Goal: Task Accomplishment & Management: Use online tool/utility

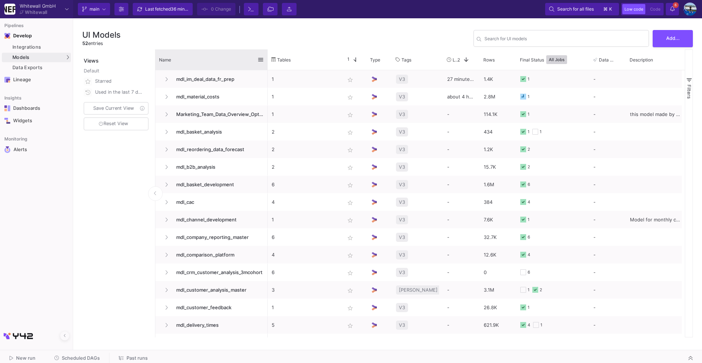
drag, startPoint x: 235, startPoint y: 60, endPoint x: 278, endPoint y: 65, distance: 42.8
click at [269, 65] on div at bounding box center [267, 59] width 3 height 20
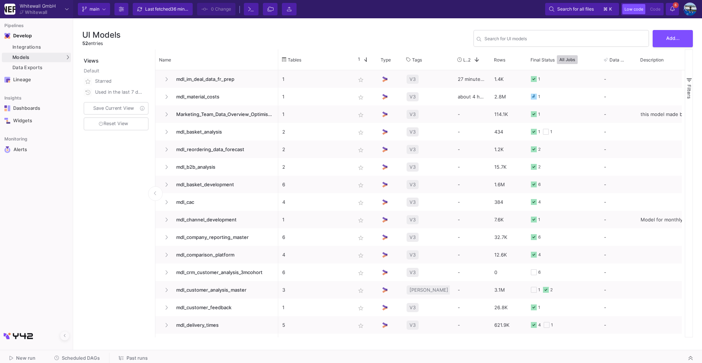
click at [85, 297] on span "Scheduled DAGs" at bounding box center [81, 357] width 38 height 5
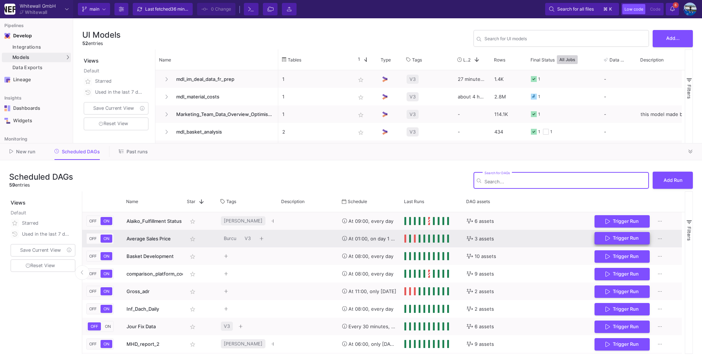
click at [526, 241] on button "Trigger Run" at bounding box center [622, 238] width 55 height 13
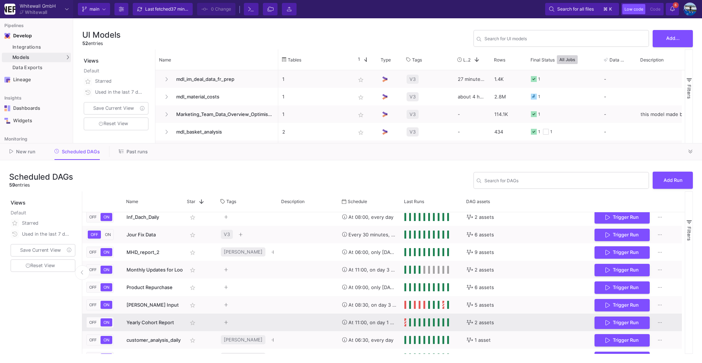
scroll to position [111, 0]
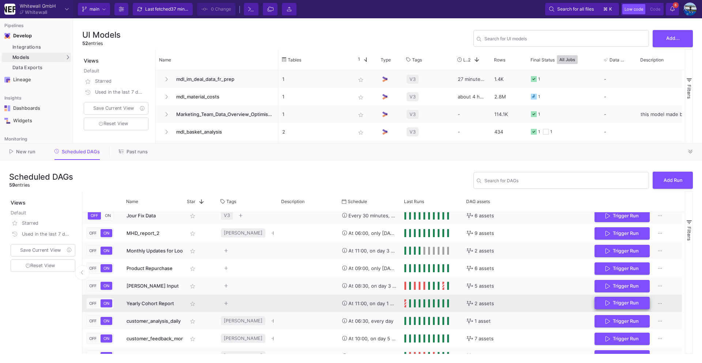
click at [526, 297] on button "Trigger Run" at bounding box center [622, 303] width 55 height 13
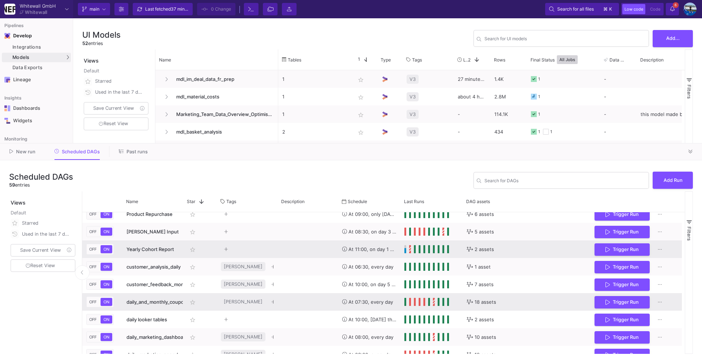
scroll to position [166, 0]
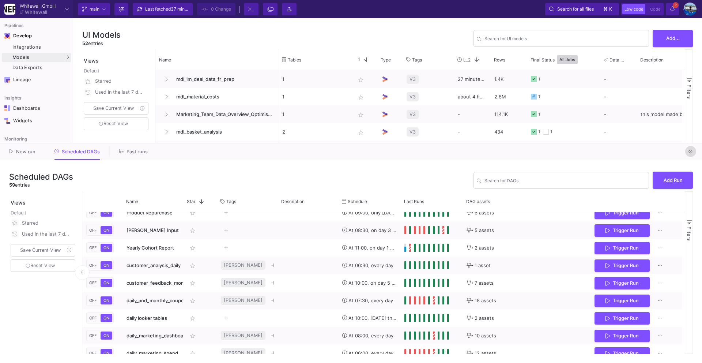
click at [526, 153] on icon at bounding box center [690, 151] width 4 height 5
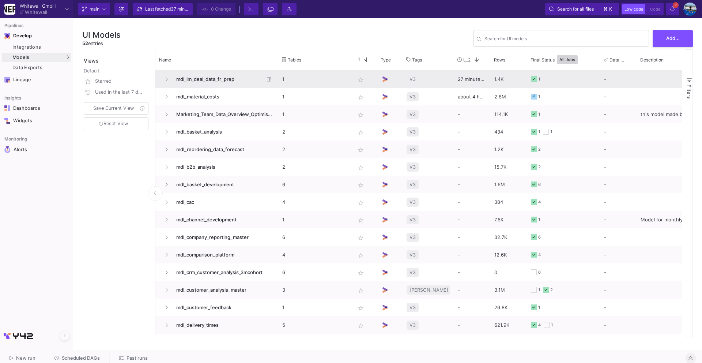
click at [207, 80] on span "mdl_im_deal_data_fr_prep" at bounding box center [218, 79] width 93 height 17
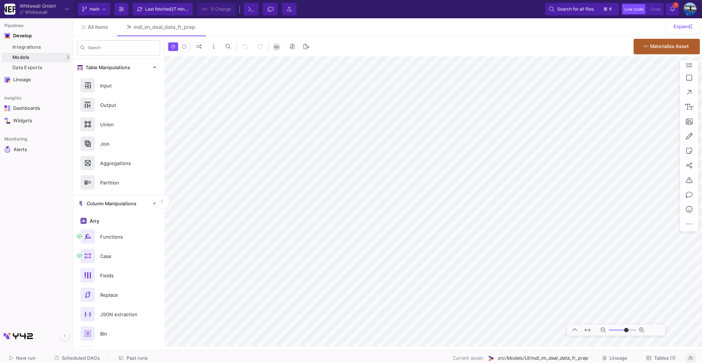
type input "0"
click at [84, 297] on span "Scheduled DAGs" at bounding box center [81, 357] width 38 height 5
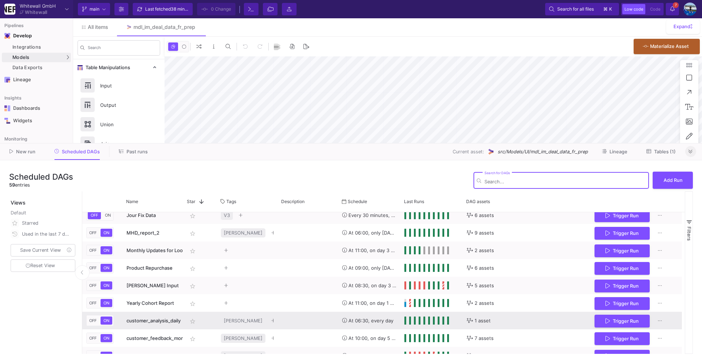
scroll to position [133, 0]
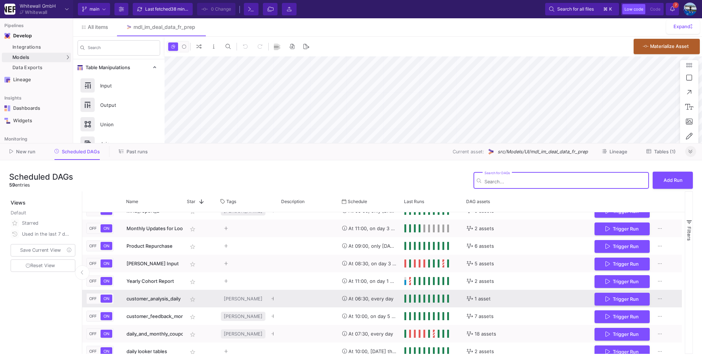
type input "0"
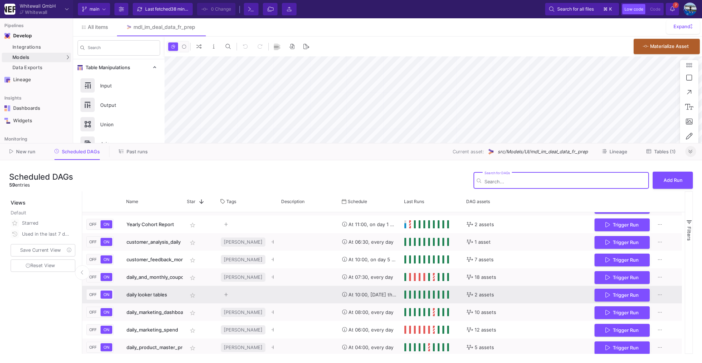
scroll to position [197, 0]
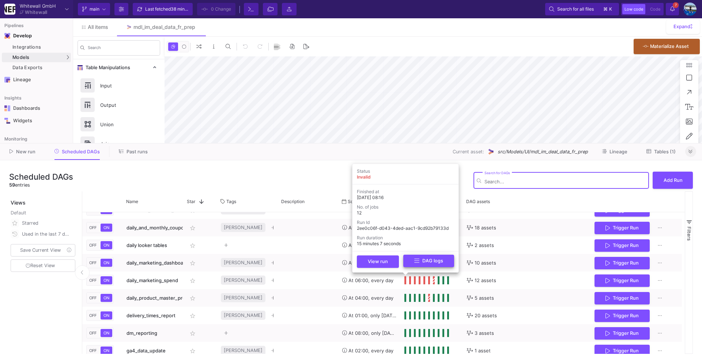
click at [414, 255] on button "DAG logs" at bounding box center [428, 260] width 51 height 13
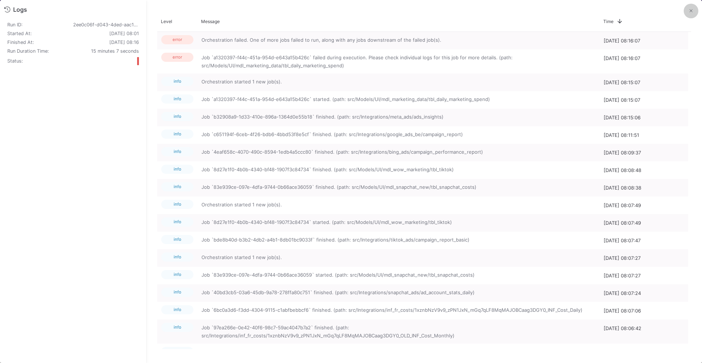
click at [526, 8] on button at bounding box center [691, 11] width 15 height 15
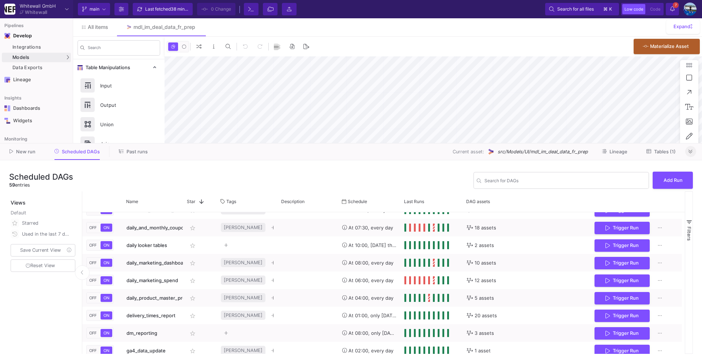
click at [526, 151] on icon at bounding box center [690, 151] width 4 height 5
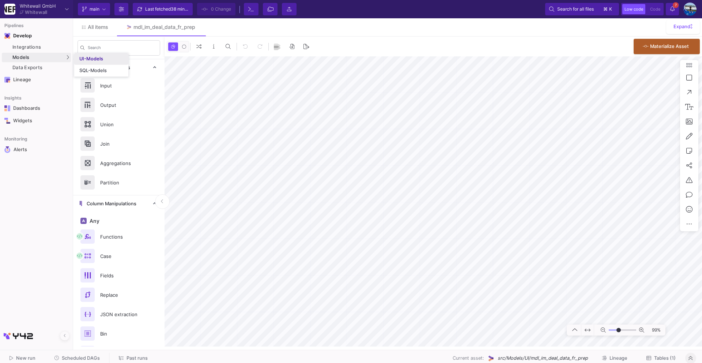
click at [78, 59] on link "UI-Models" at bounding box center [101, 59] width 54 height 12
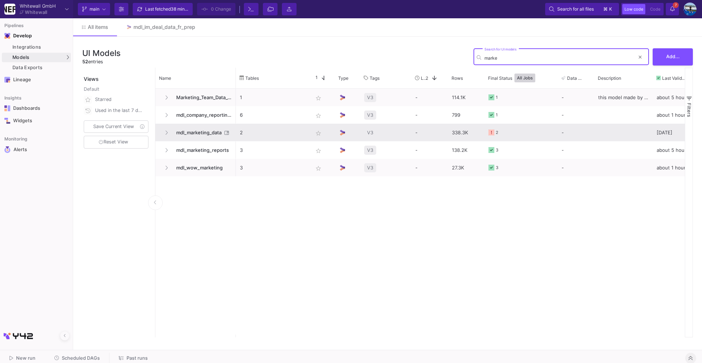
type input "marke"
click at [199, 129] on span "mdl_marketing_data" at bounding box center [197, 132] width 50 height 17
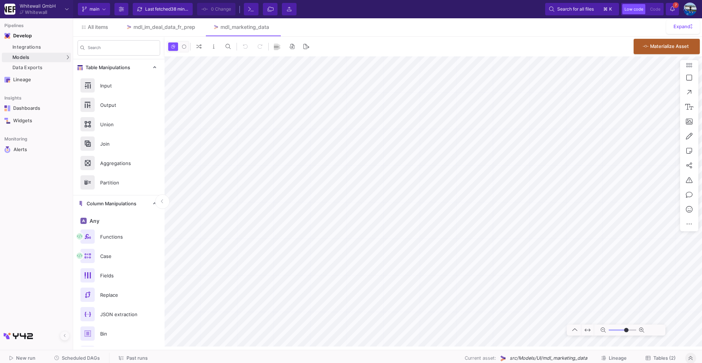
click at [526, 297] on span "Tables (2)" at bounding box center [664, 357] width 22 height 5
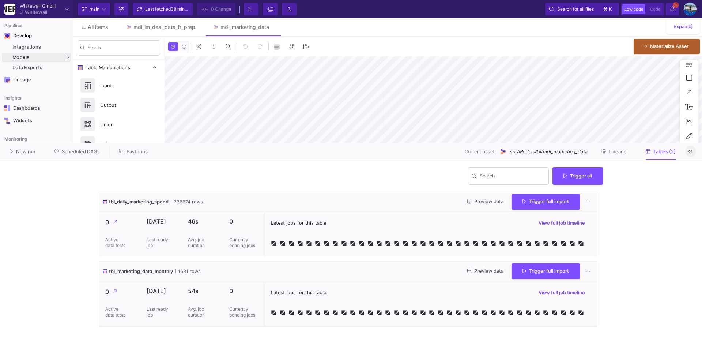
type input "-35"
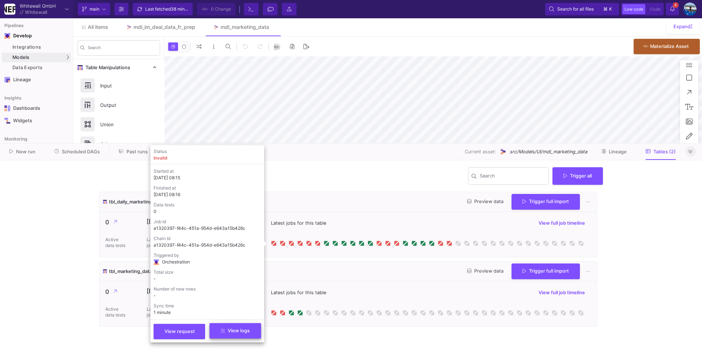
click at [220, 297] on button "View logs" at bounding box center [236, 330] width 52 height 15
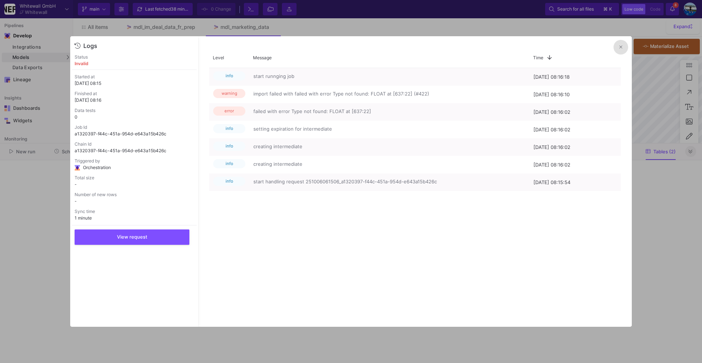
click at [526, 50] on button at bounding box center [621, 47] width 15 height 15
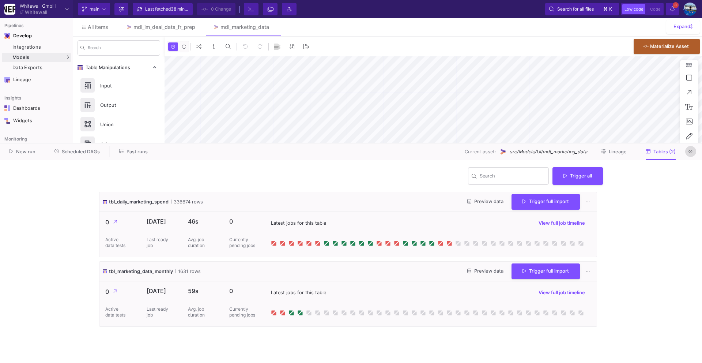
click at [526, 152] on icon at bounding box center [690, 151] width 4 height 5
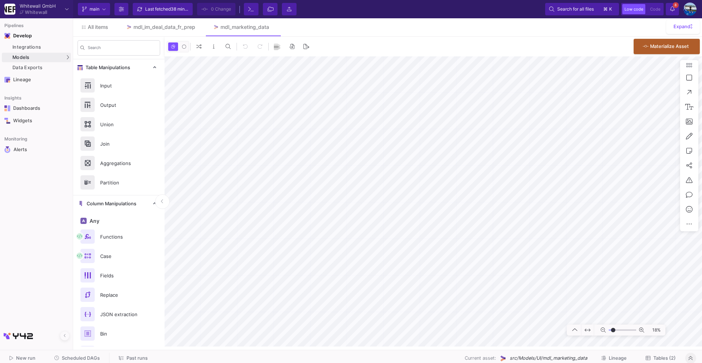
click at [81, 297] on button "Scheduled DAGs" at bounding box center [77, 357] width 63 height 11
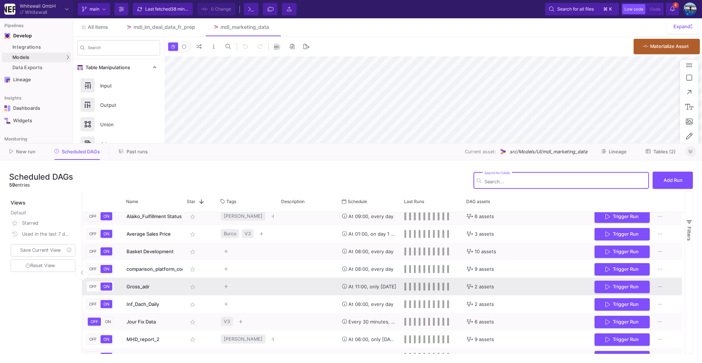
scroll to position [5, 0]
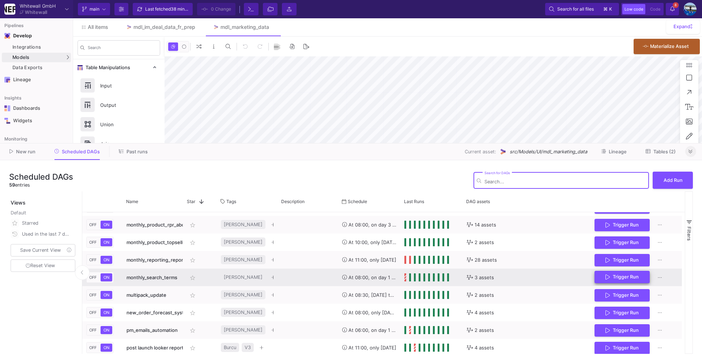
click at [526, 278] on span "Trigger Run" at bounding box center [626, 276] width 26 height 5
